Goal: Information Seeking & Learning: Learn about a topic

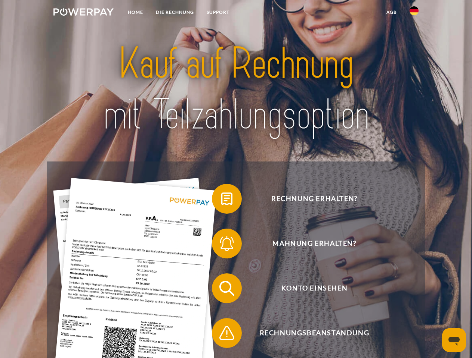
click at [83, 13] on img at bounding box center [83, 11] width 60 height 7
click at [414, 13] on img at bounding box center [413, 10] width 9 height 9
click at [391, 12] on link "agb" at bounding box center [391, 12] width 23 height 13
click at [221, 201] on span at bounding box center [215, 198] width 37 height 37
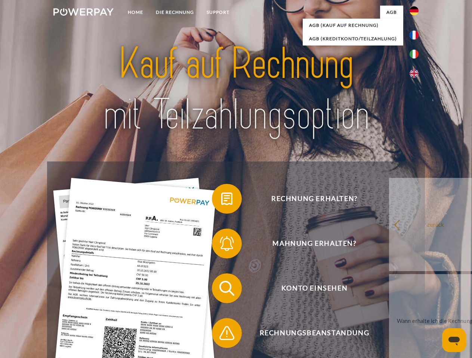
click at [221, 245] on span at bounding box center [215, 243] width 37 height 37
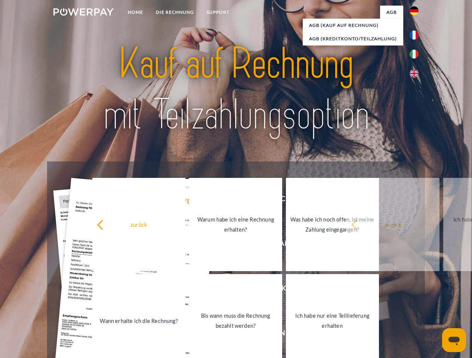
click at [221, 290] on link "Bis wann muss die Rechnung bezahlt werden?" at bounding box center [235, 320] width 93 height 93
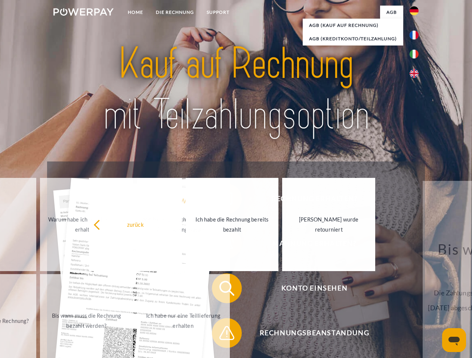
click at [221, 335] on link "Ich habe nur eine Teillieferung erhalten" at bounding box center [183, 320] width 93 height 93
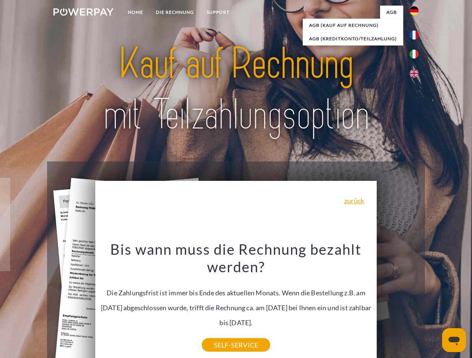
click at [454, 341] on icon "Messaging-Fenster öffnen" at bounding box center [453, 341] width 11 height 9
